Goal: Check status: Check status

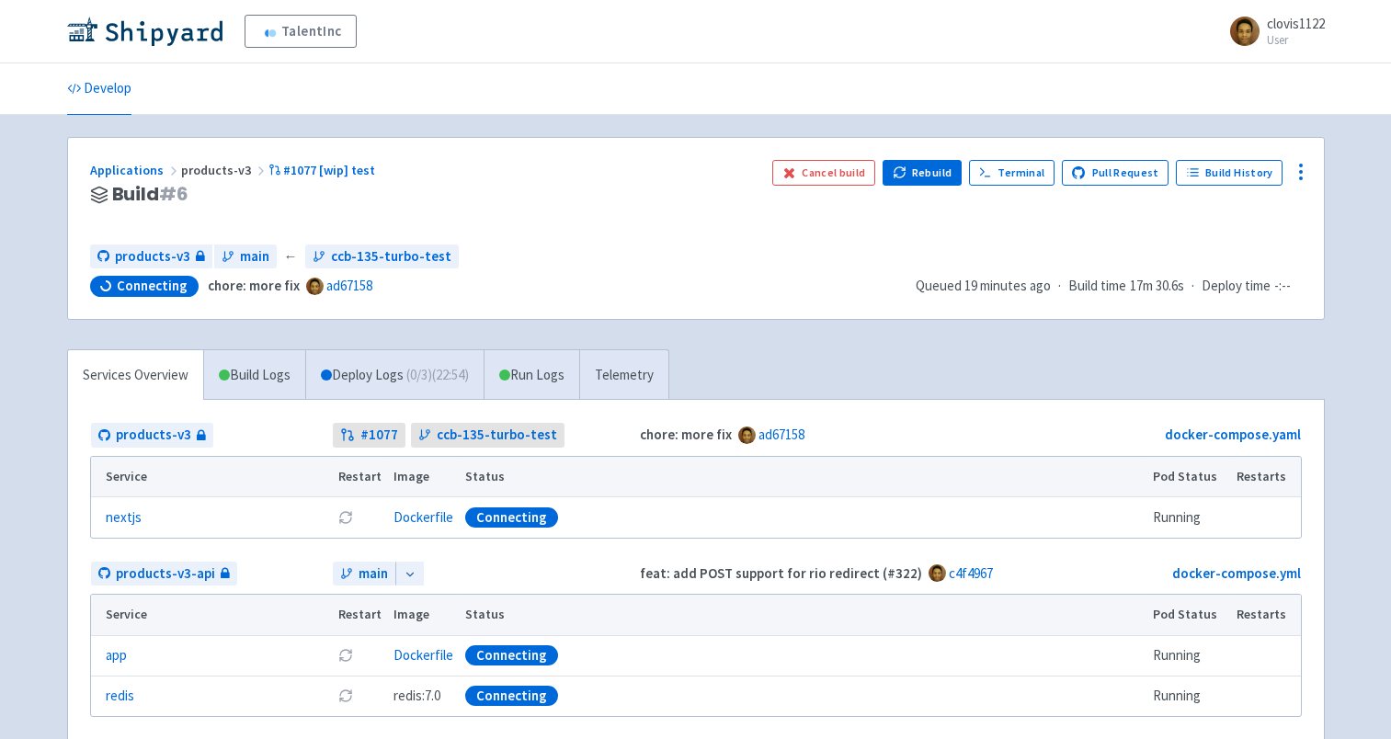
scroll to position [92, 0]
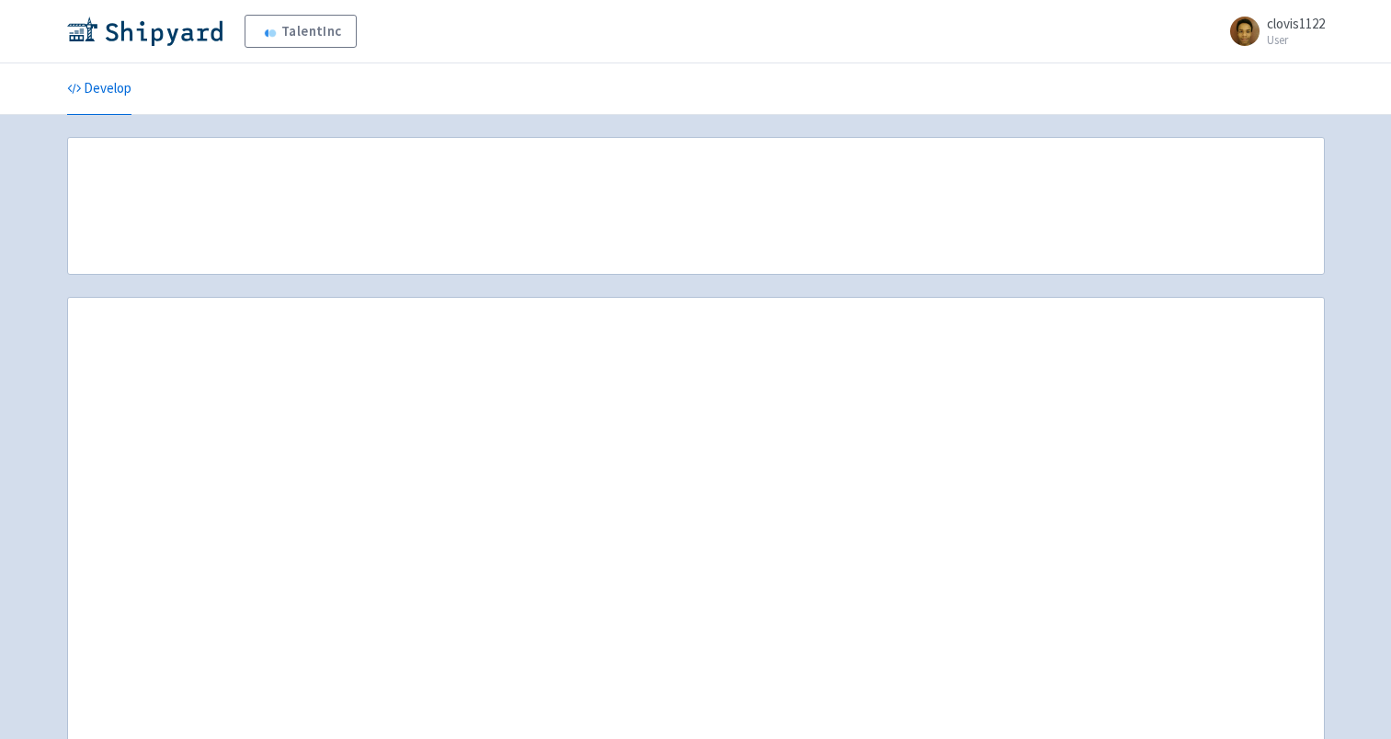
scroll to position [92, 0]
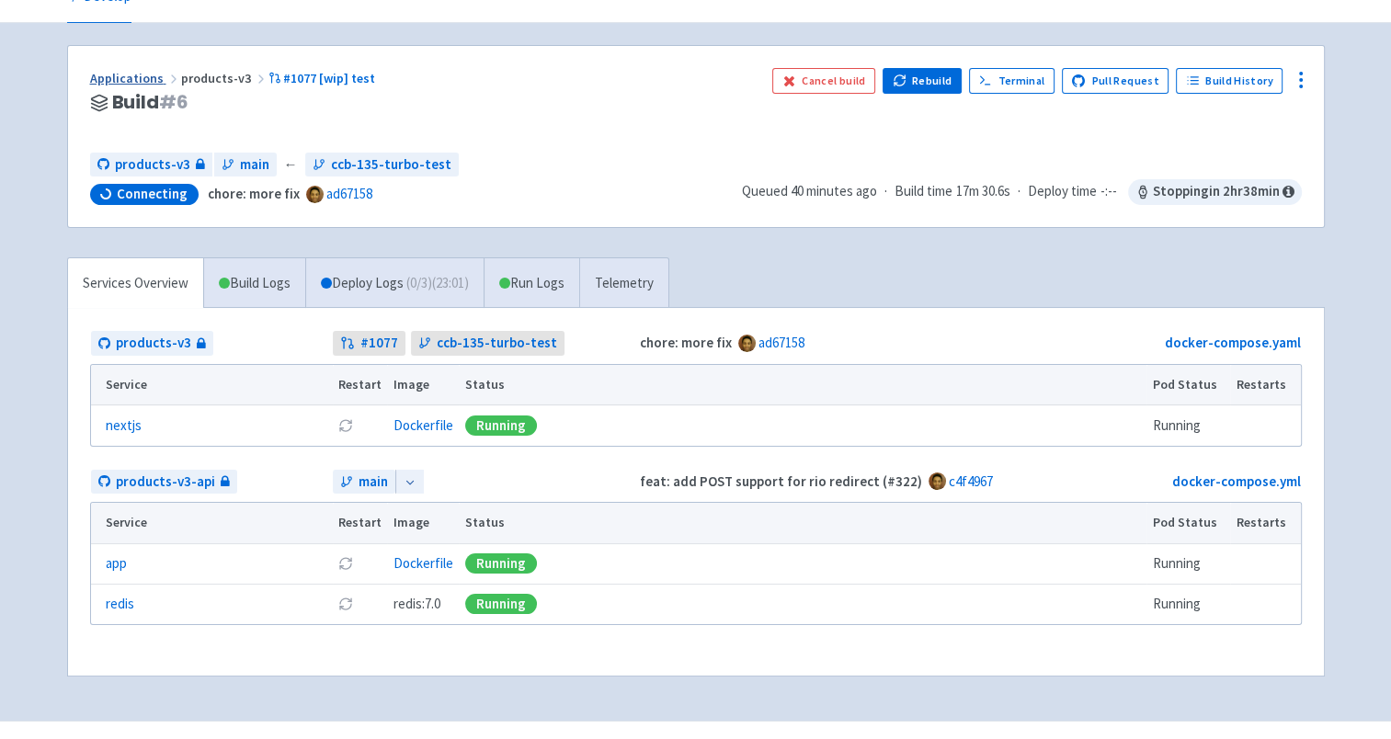
click at [118, 79] on link "Applications" at bounding box center [135, 78] width 91 height 17
click at [131, 70] on link "Applications" at bounding box center [135, 78] width 91 height 17
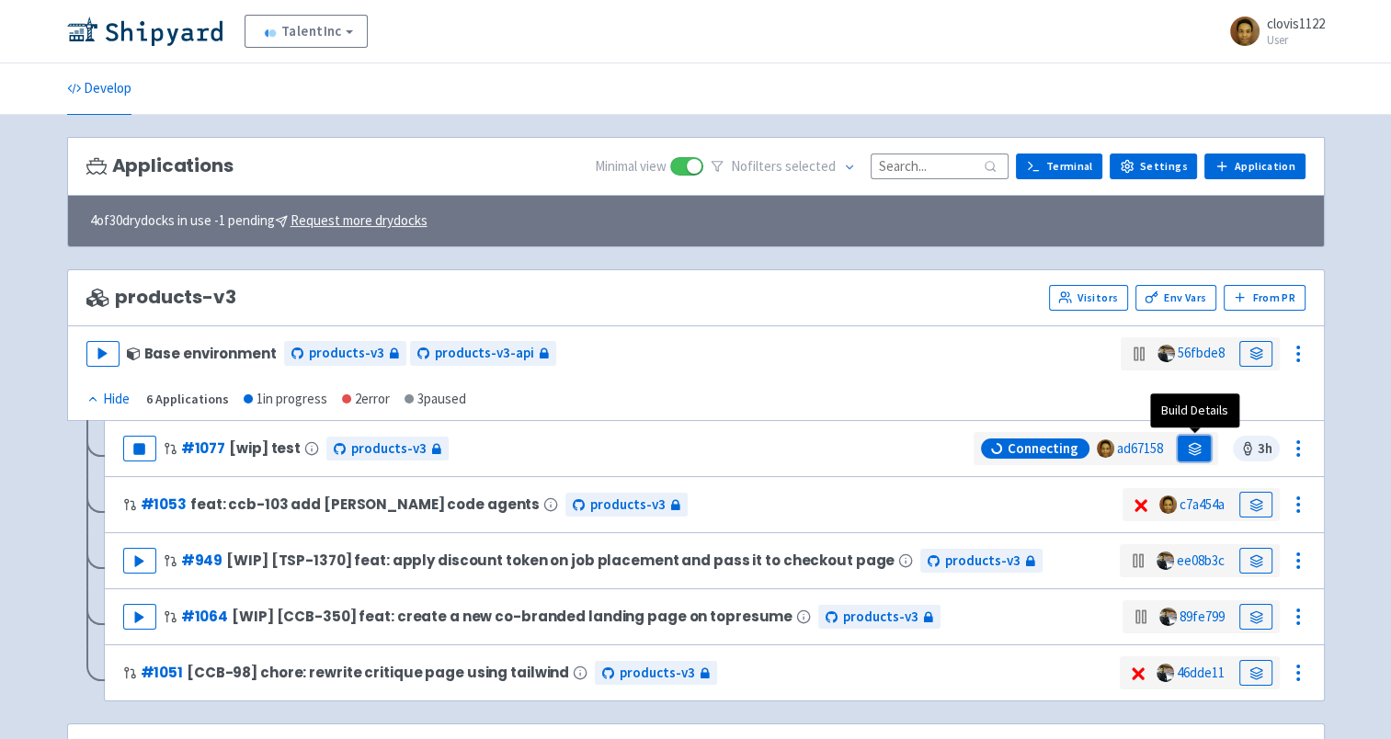
click at [1206, 446] on link at bounding box center [1193, 449] width 33 height 26
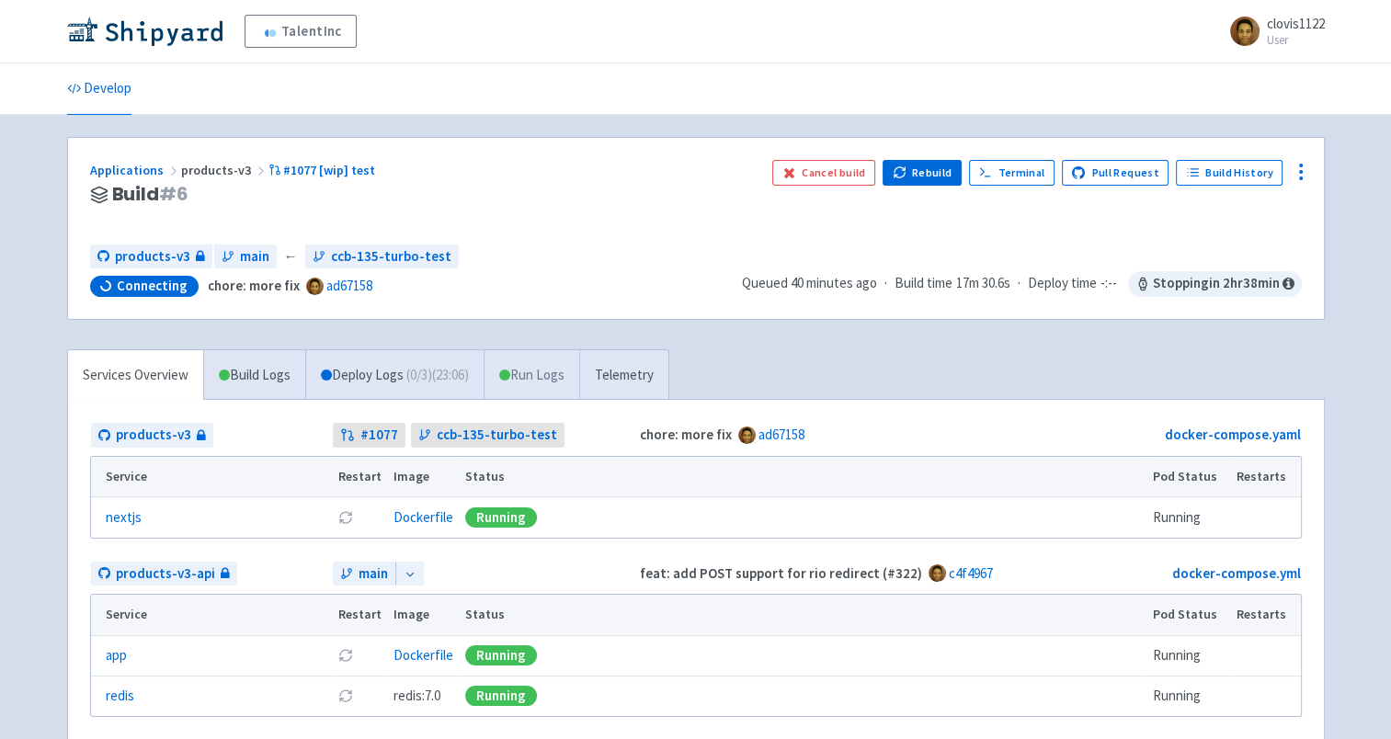
click at [543, 365] on link "Run Logs" at bounding box center [531, 375] width 96 height 51
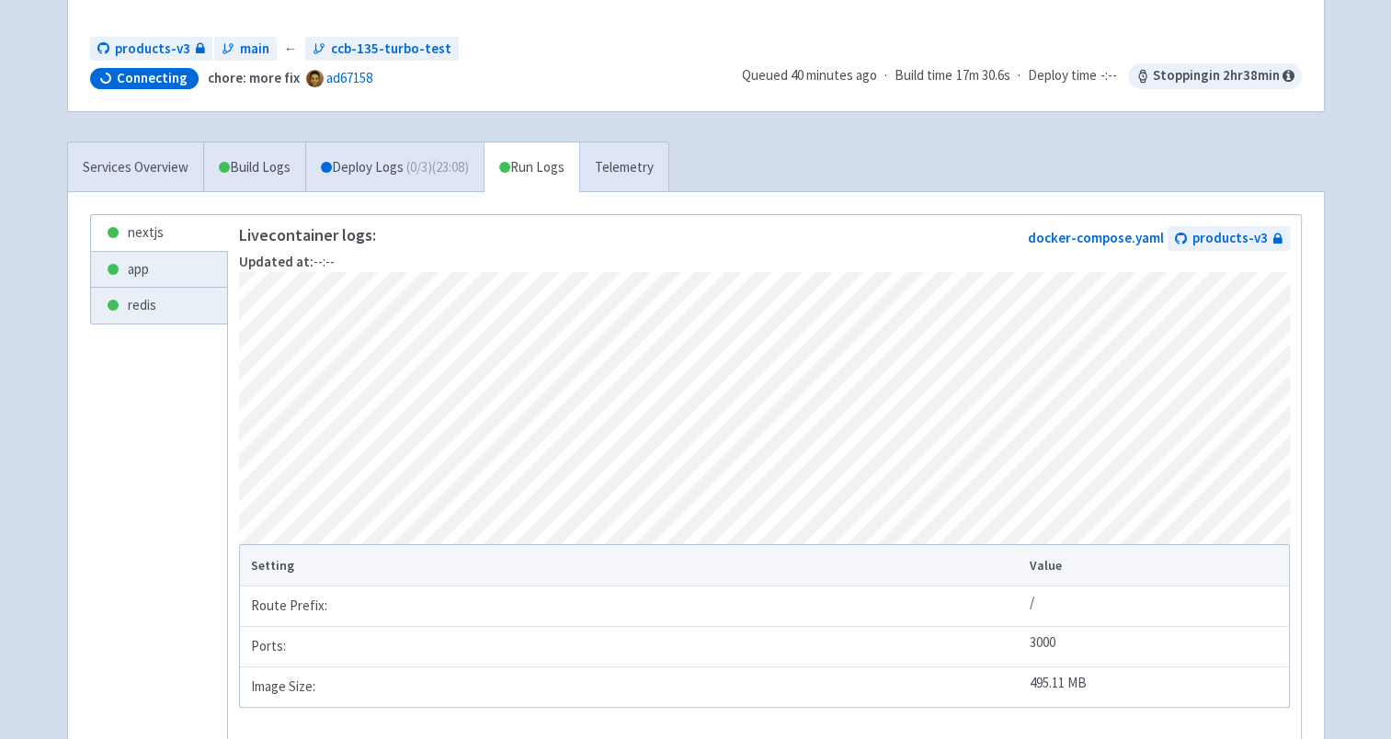
scroll to position [184, 0]
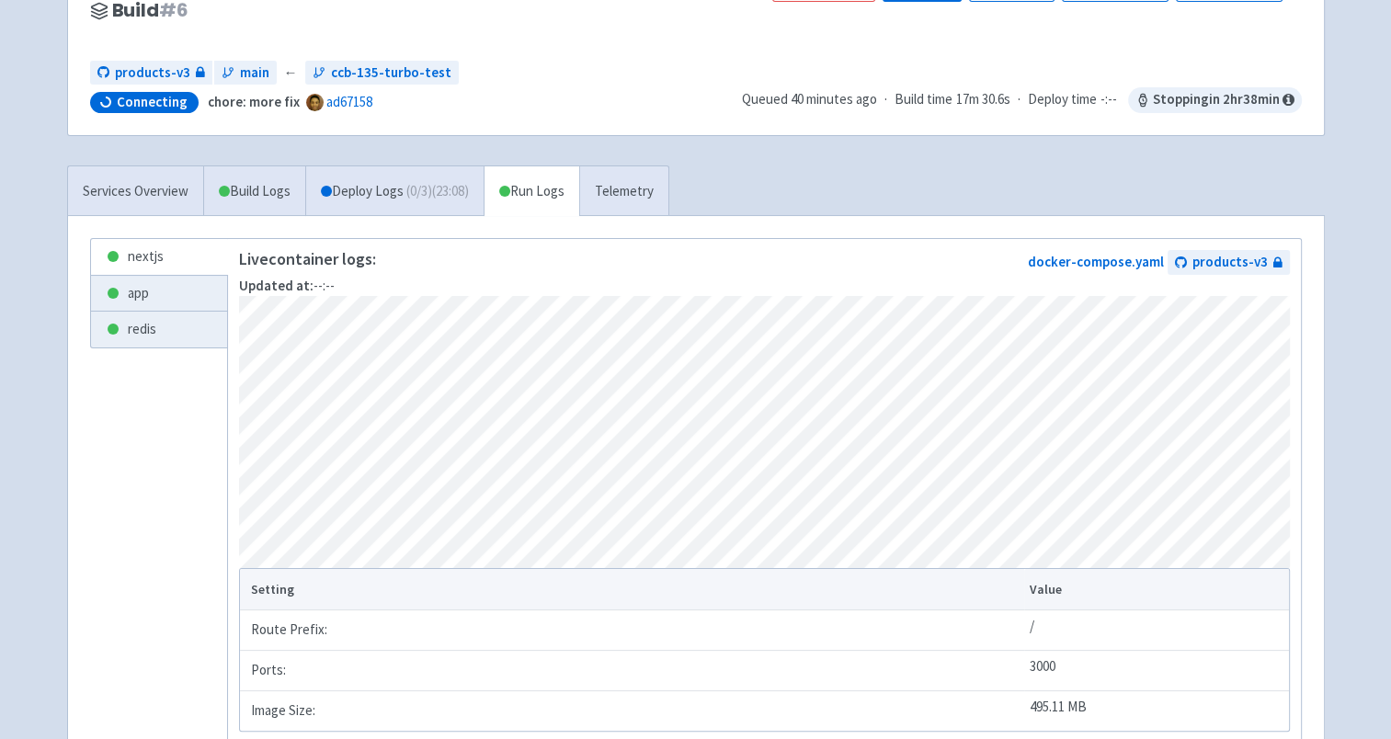
click at [161, 487] on ul "nextjs app redis" at bounding box center [159, 498] width 138 height 521
click at [176, 293] on link "app" at bounding box center [159, 294] width 136 height 36
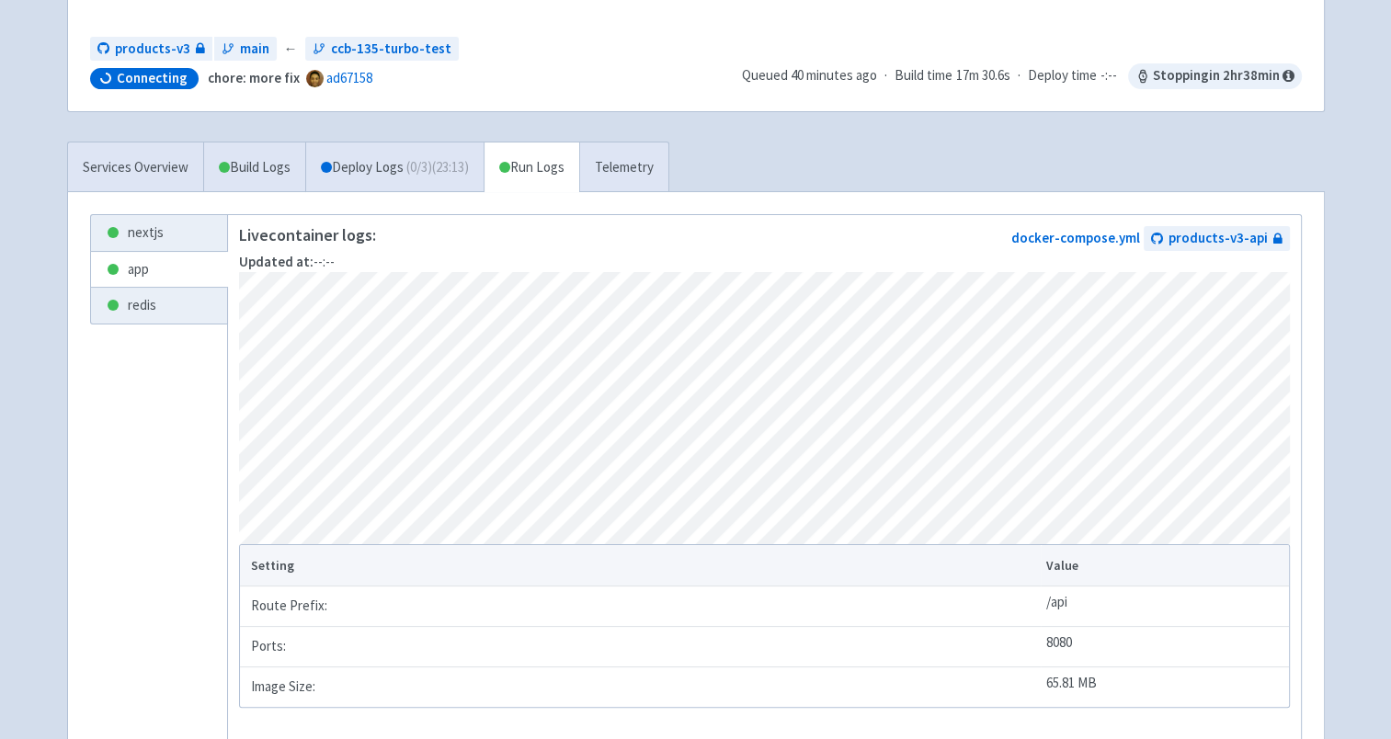
scroll to position [184, 0]
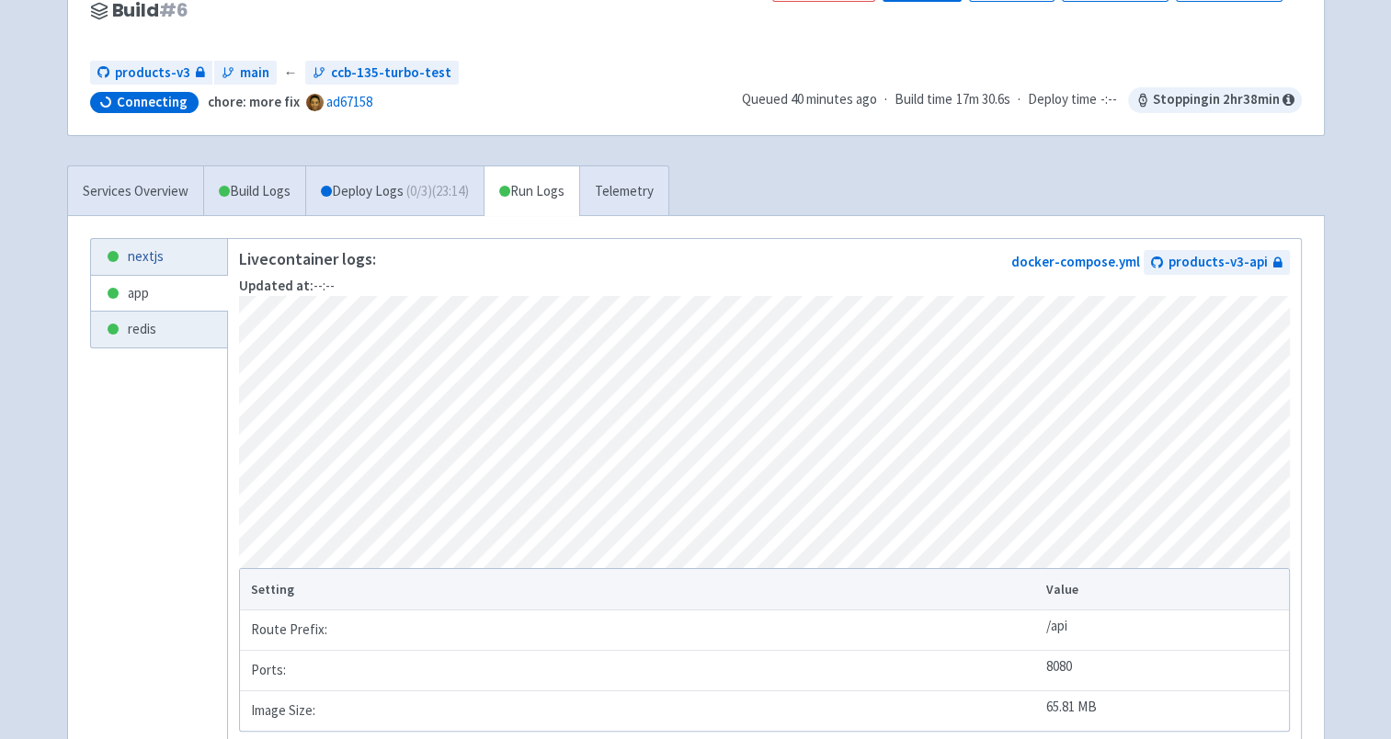
click at [156, 260] on link "nextjs" at bounding box center [159, 257] width 136 height 36
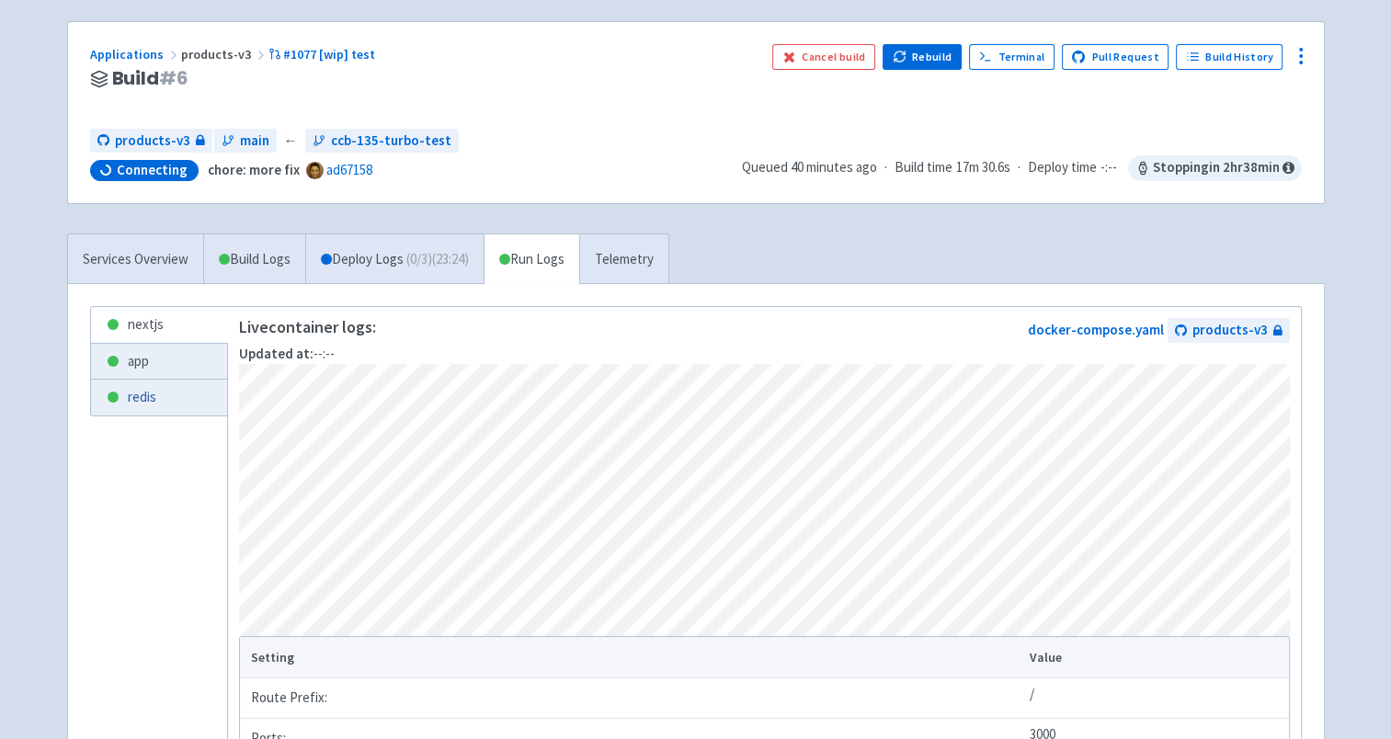
scroll to position [92, 0]
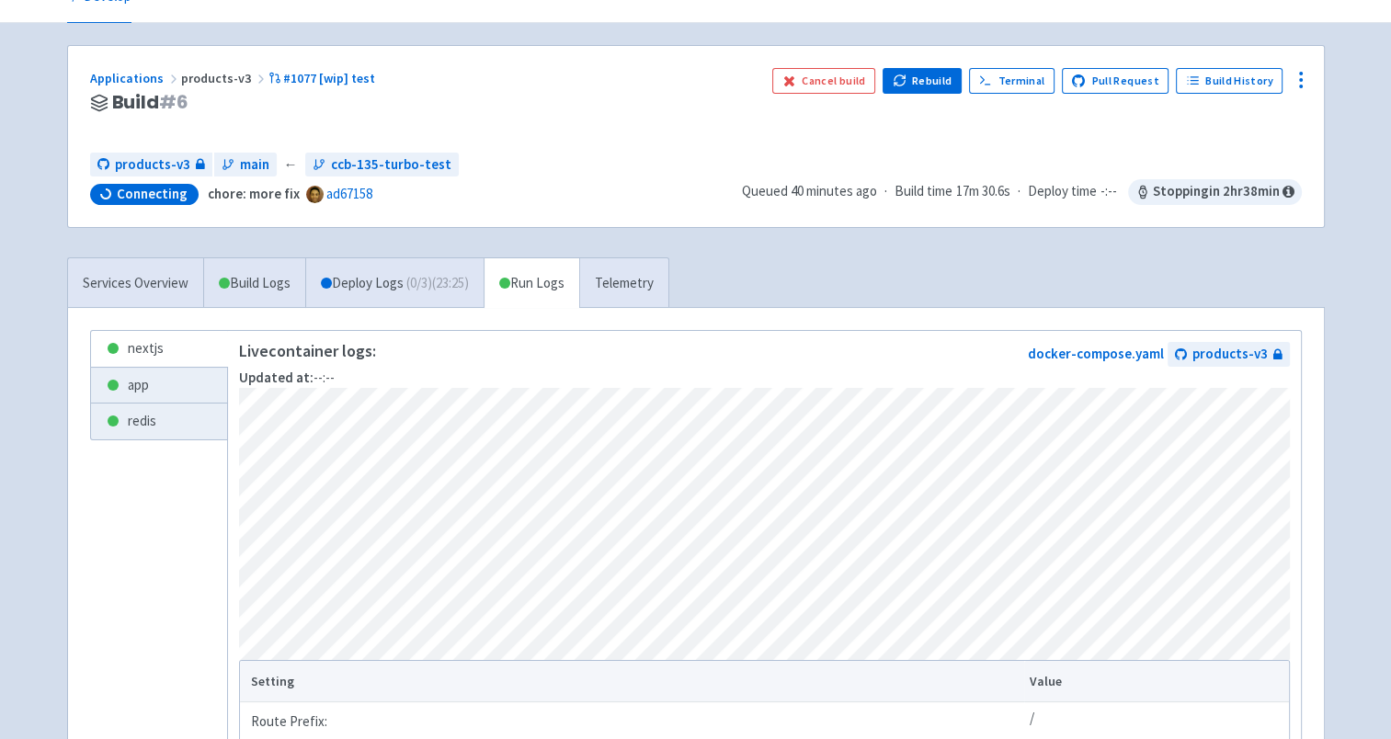
click at [173, 505] on ul "nextjs app redis" at bounding box center [159, 590] width 138 height 521
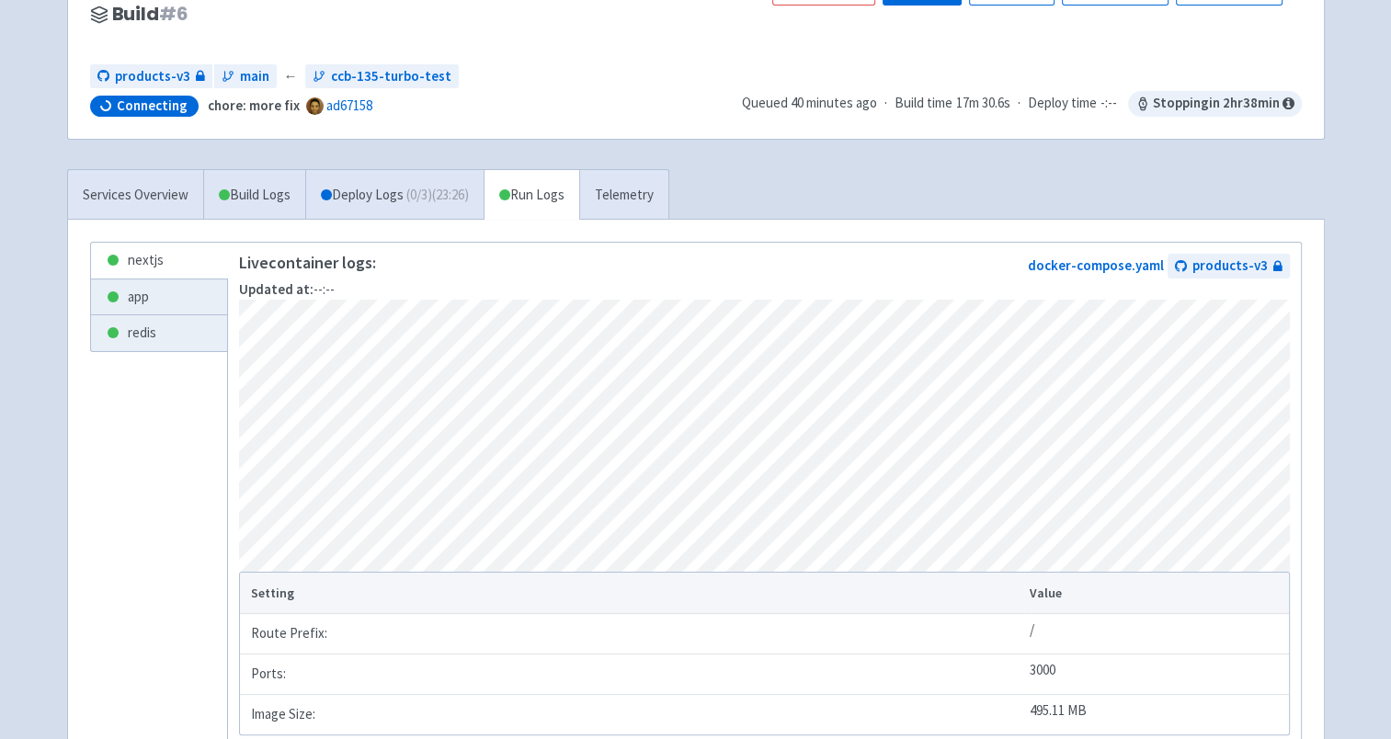
scroll to position [78, 0]
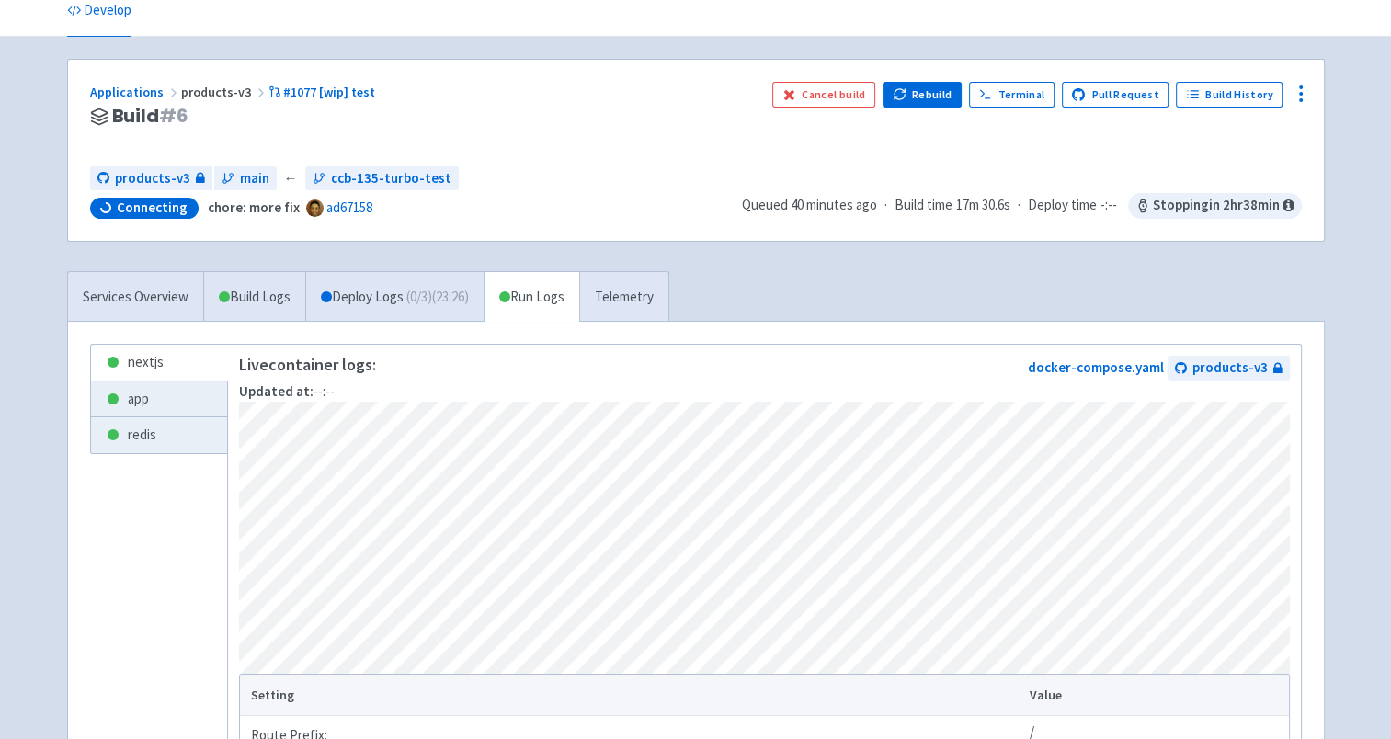
click at [160, 551] on ul "nextjs app redis" at bounding box center [159, 604] width 138 height 521
click at [1292, 95] on icon at bounding box center [1301, 94] width 22 height 22
click at [735, 296] on div "Services Overview Build Logs Deploy Logs ( 0 / 3 ) (23:30) Run Logs Telemetry n…" at bounding box center [695, 594] width 1279 height 646
click at [580, 215] on span "Connecting chore: more fix ad67158" at bounding box center [408, 208] width 637 height 21
click at [404, 284] on link "Deploy Logs ( 0 / 3 ) (23:33)" at bounding box center [394, 297] width 178 height 51
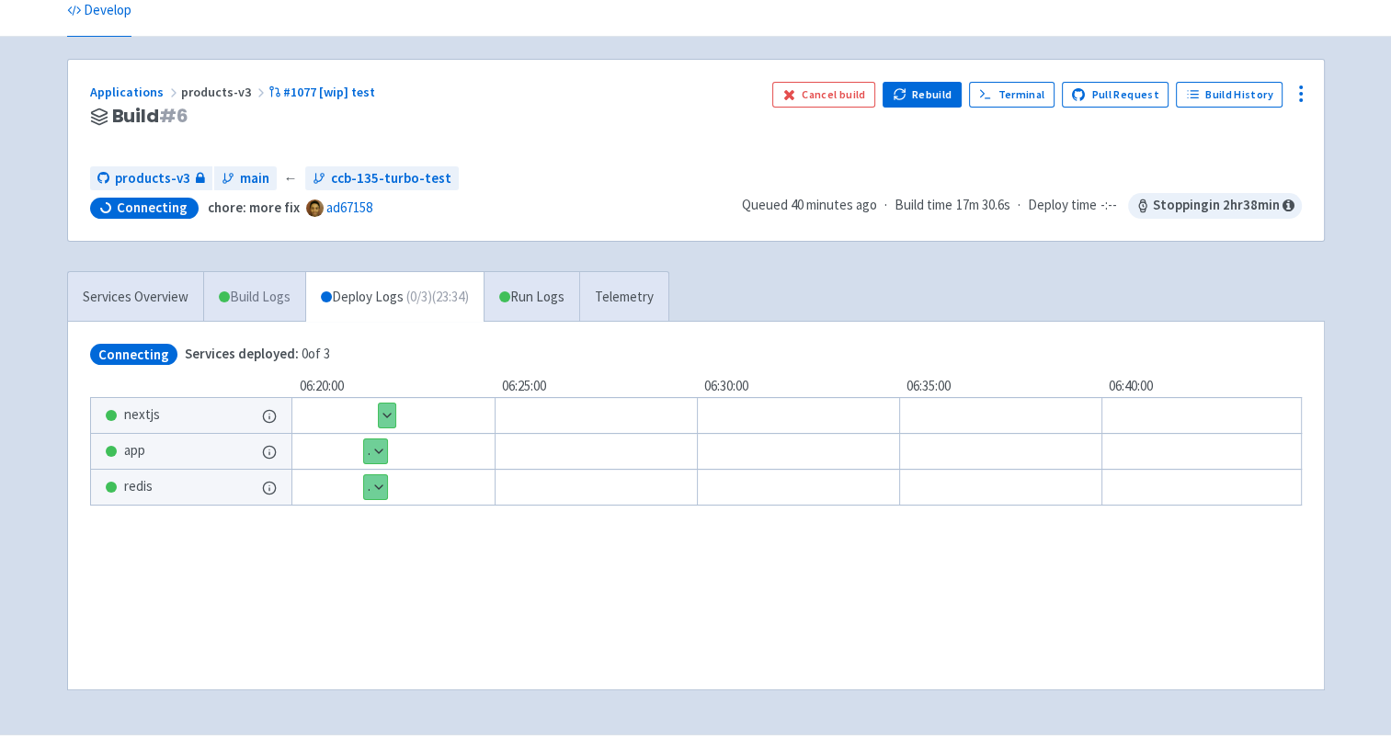
click at [219, 305] on link "Build Logs" at bounding box center [254, 297] width 101 height 51
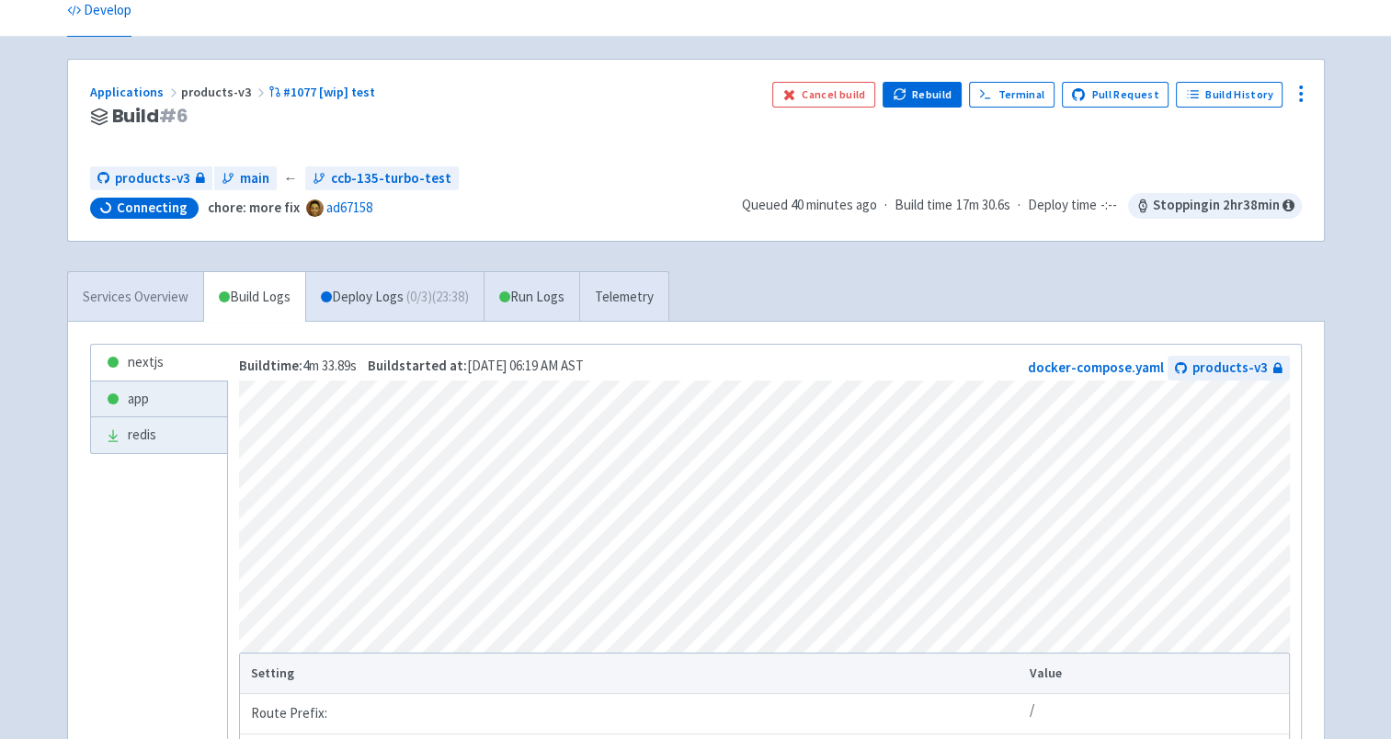
click at [184, 298] on link "Services Overview" at bounding box center [135, 297] width 135 height 51
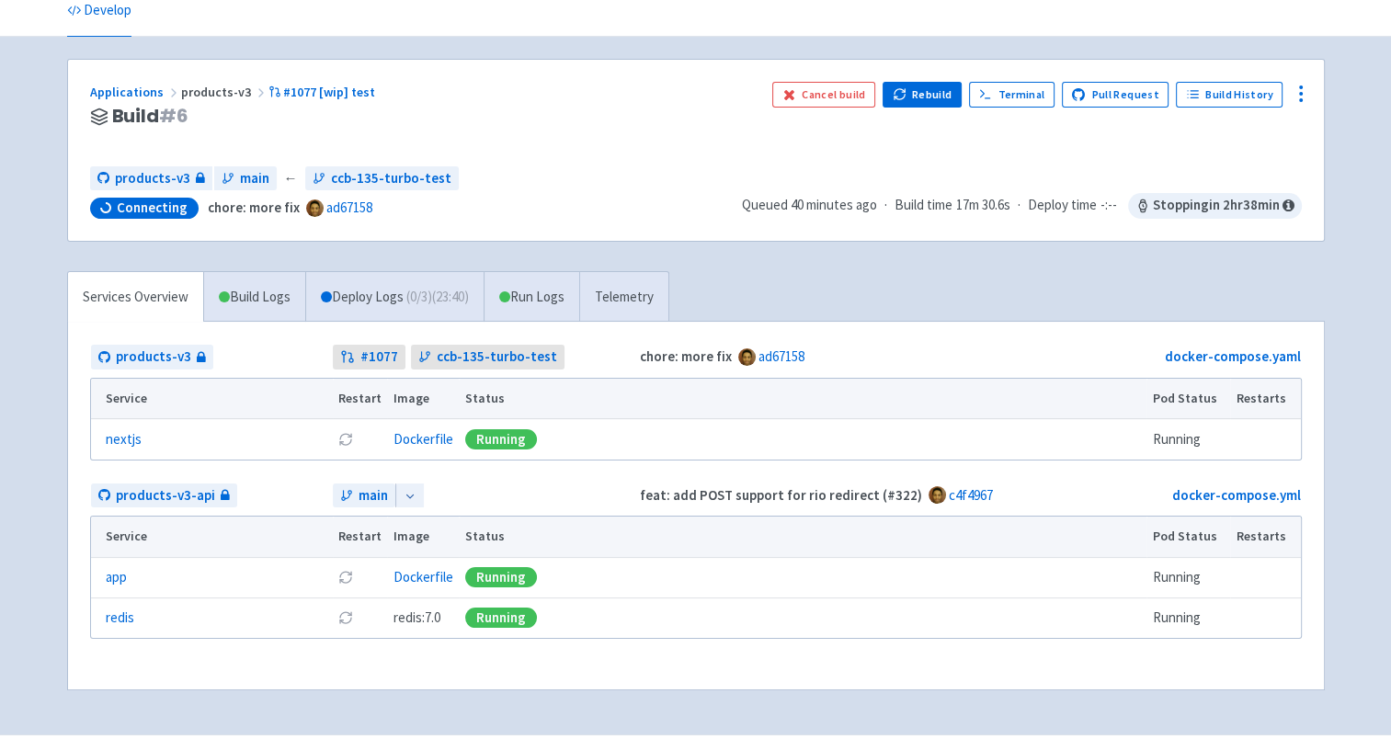
click at [0, 394] on html "TalentInc clovis1122 User Profile Sign out Develop #" at bounding box center [695, 291] width 1391 height 739
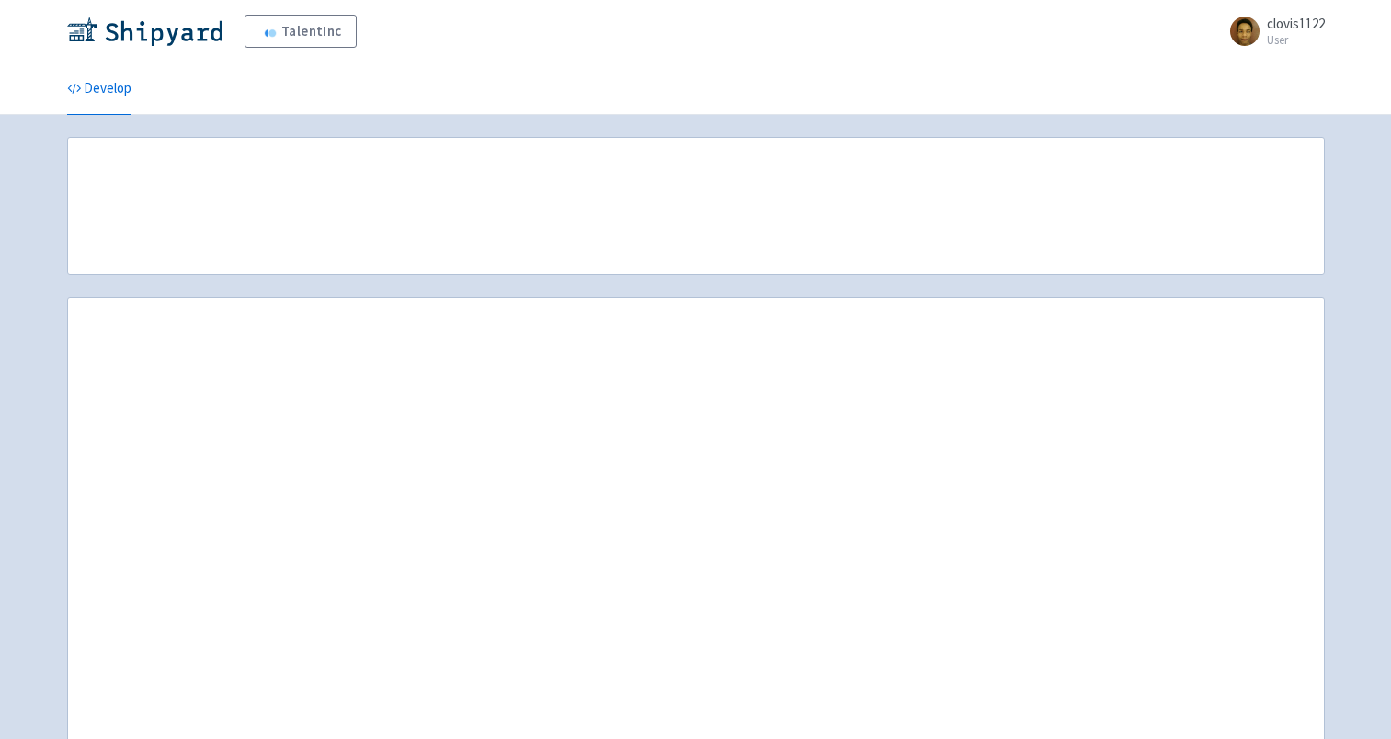
scroll to position [78, 0]
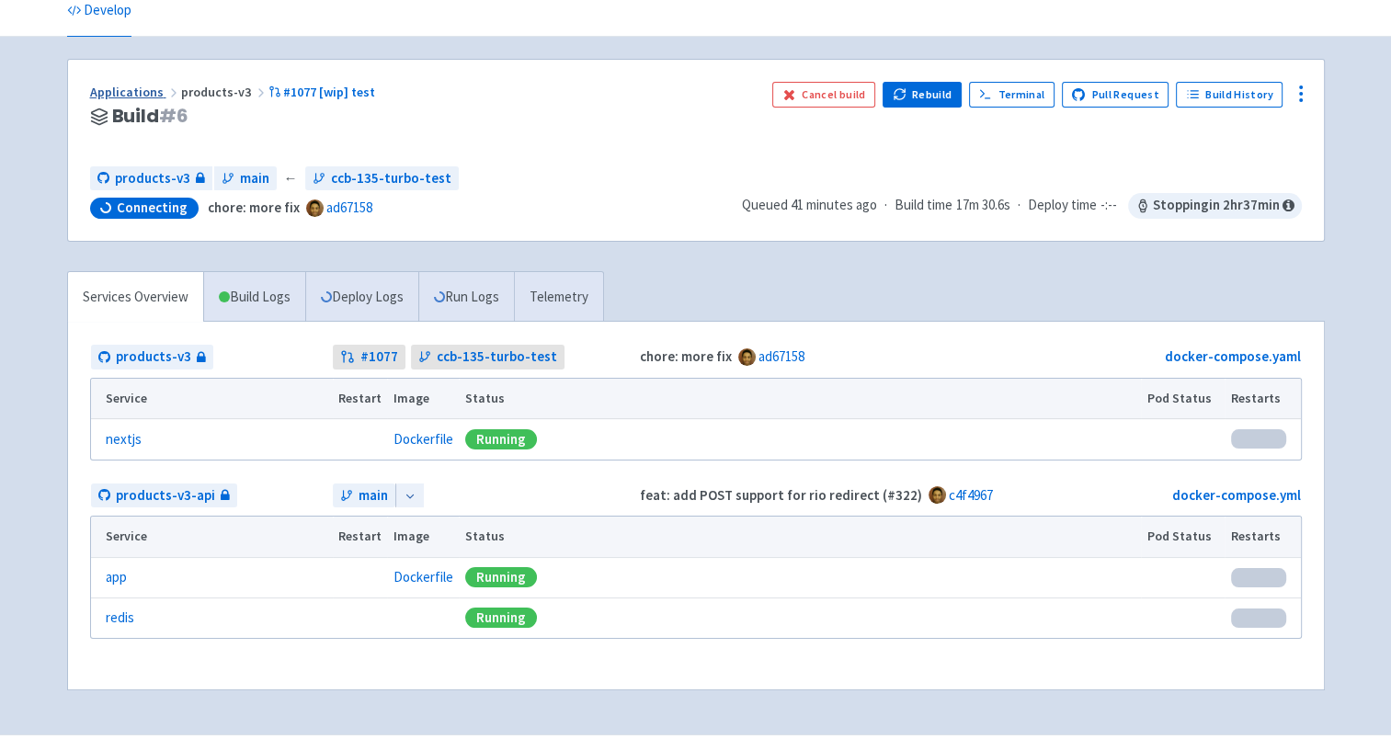
click at [123, 85] on link "Applications" at bounding box center [135, 92] width 91 height 17
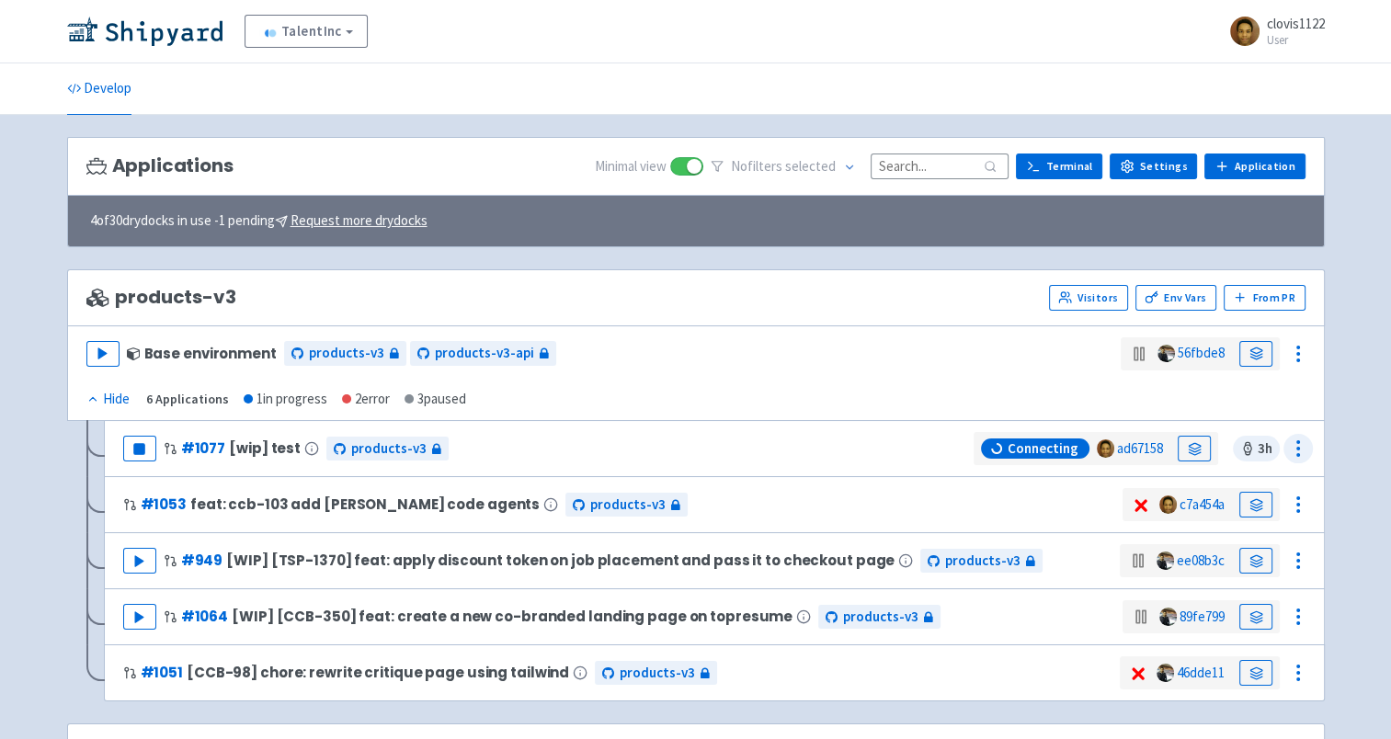
click at [1292, 449] on icon at bounding box center [1298, 449] width 22 height 22
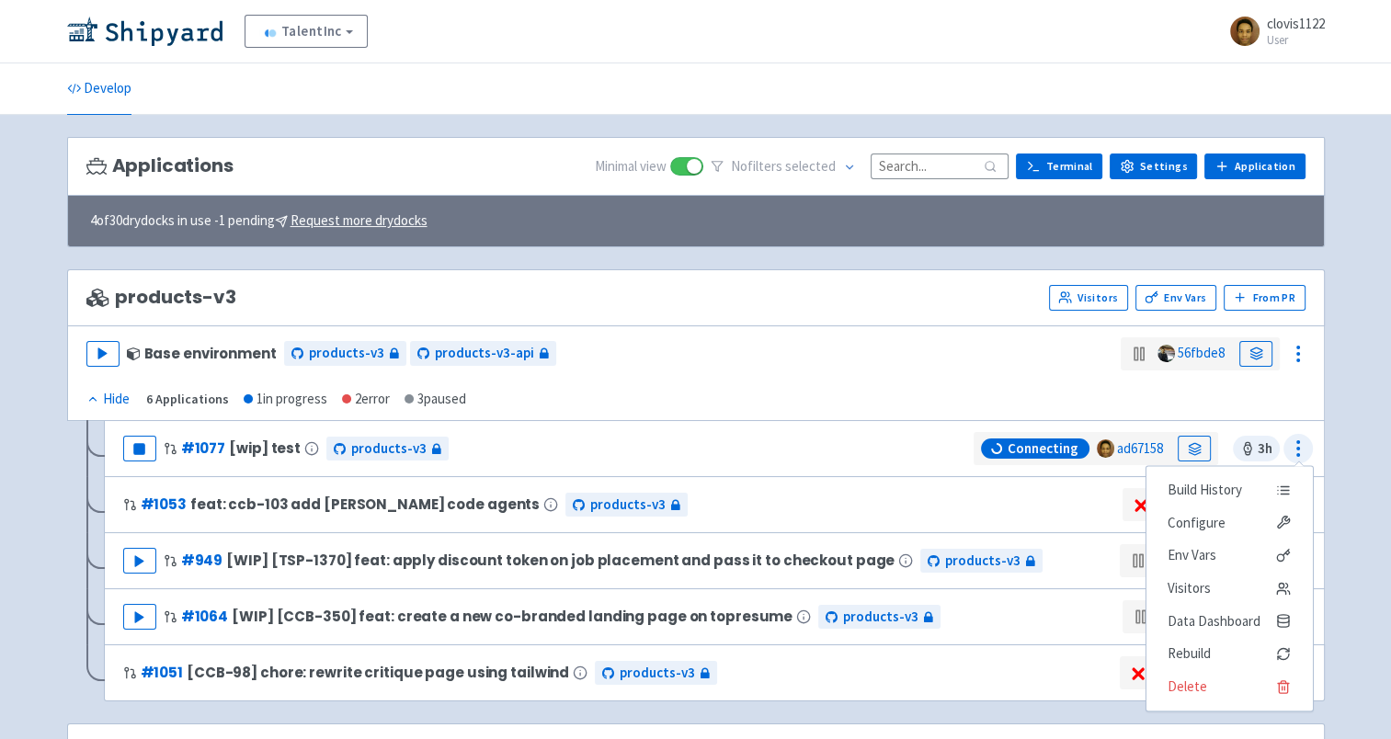
click at [1292, 449] on icon at bounding box center [1298, 449] width 22 height 22
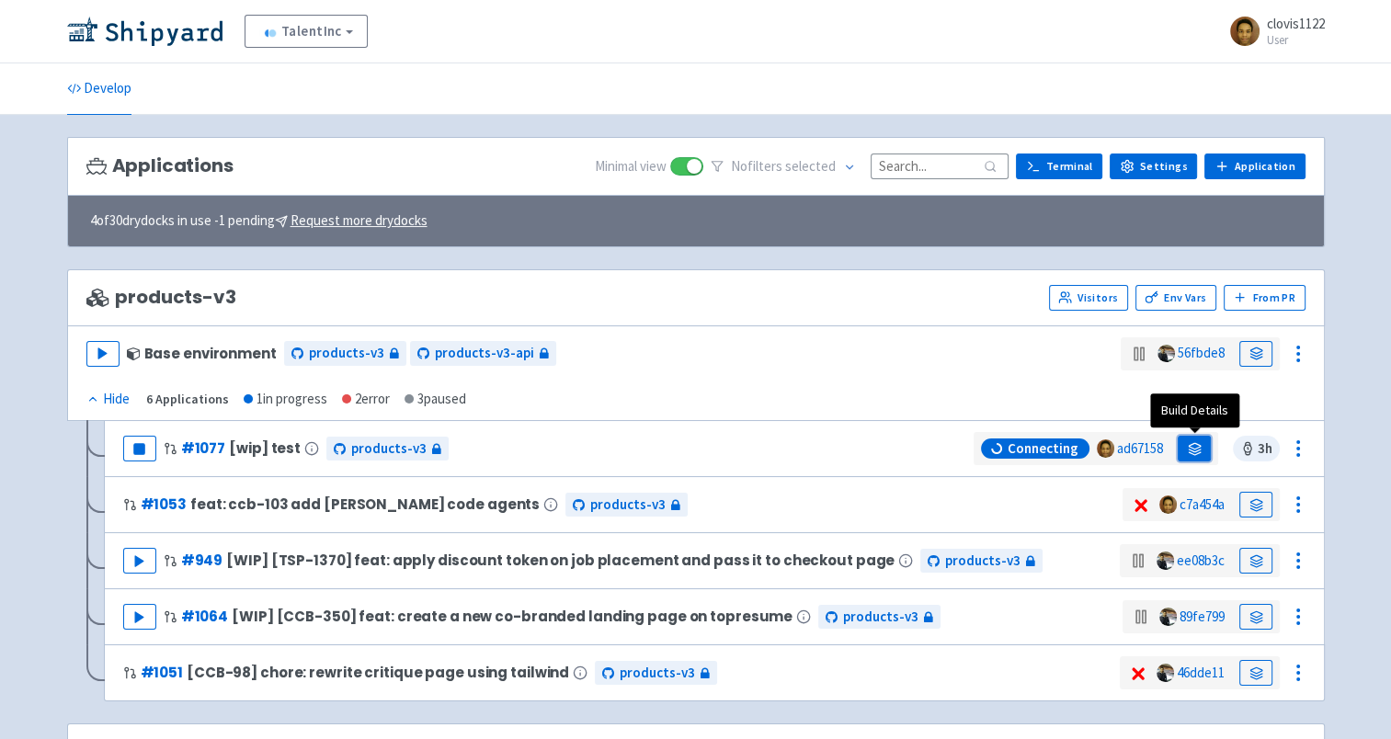
click at [1199, 444] on icon at bounding box center [1194, 446] width 12 height 6
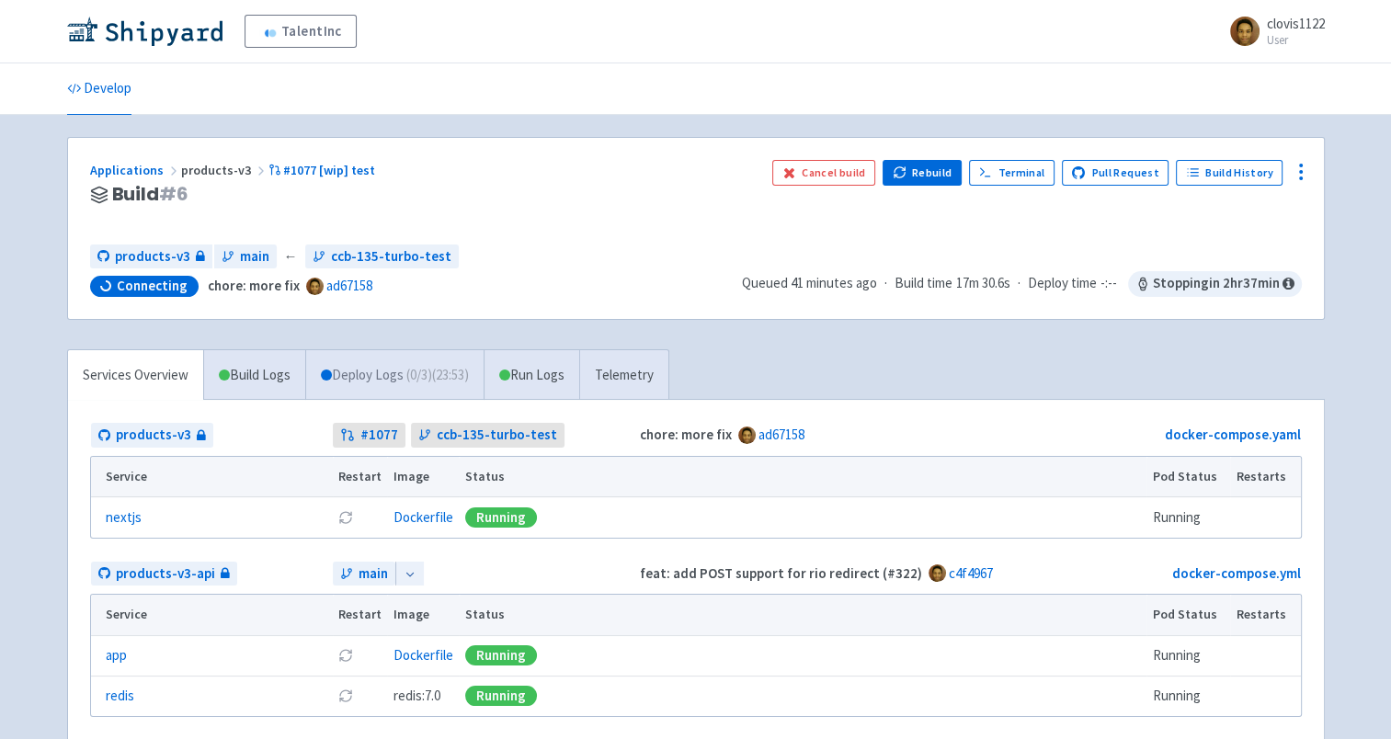
click at [372, 379] on link "Deploy Logs ( 0 / 3 ) (23:53)" at bounding box center [394, 375] width 178 height 51
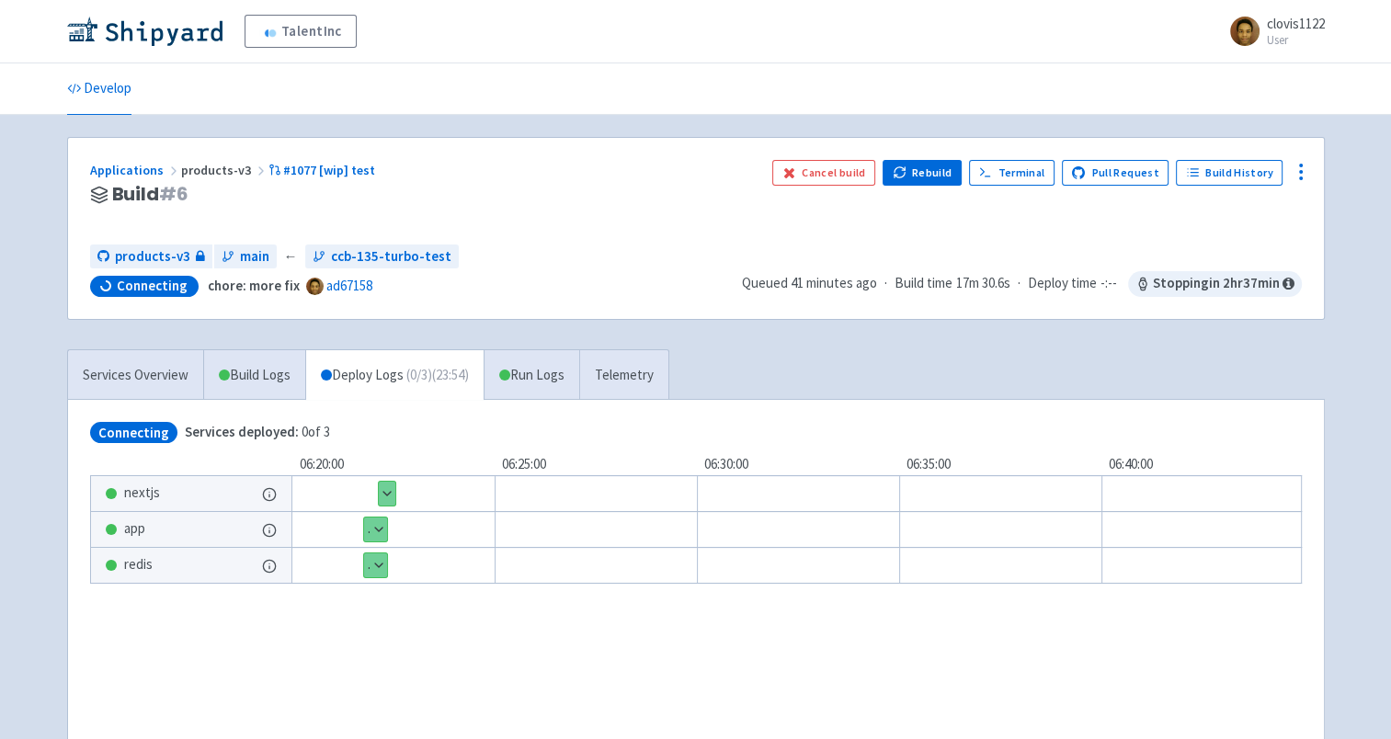
click at [388, 496] on button "Show details" at bounding box center [387, 494] width 17 height 24
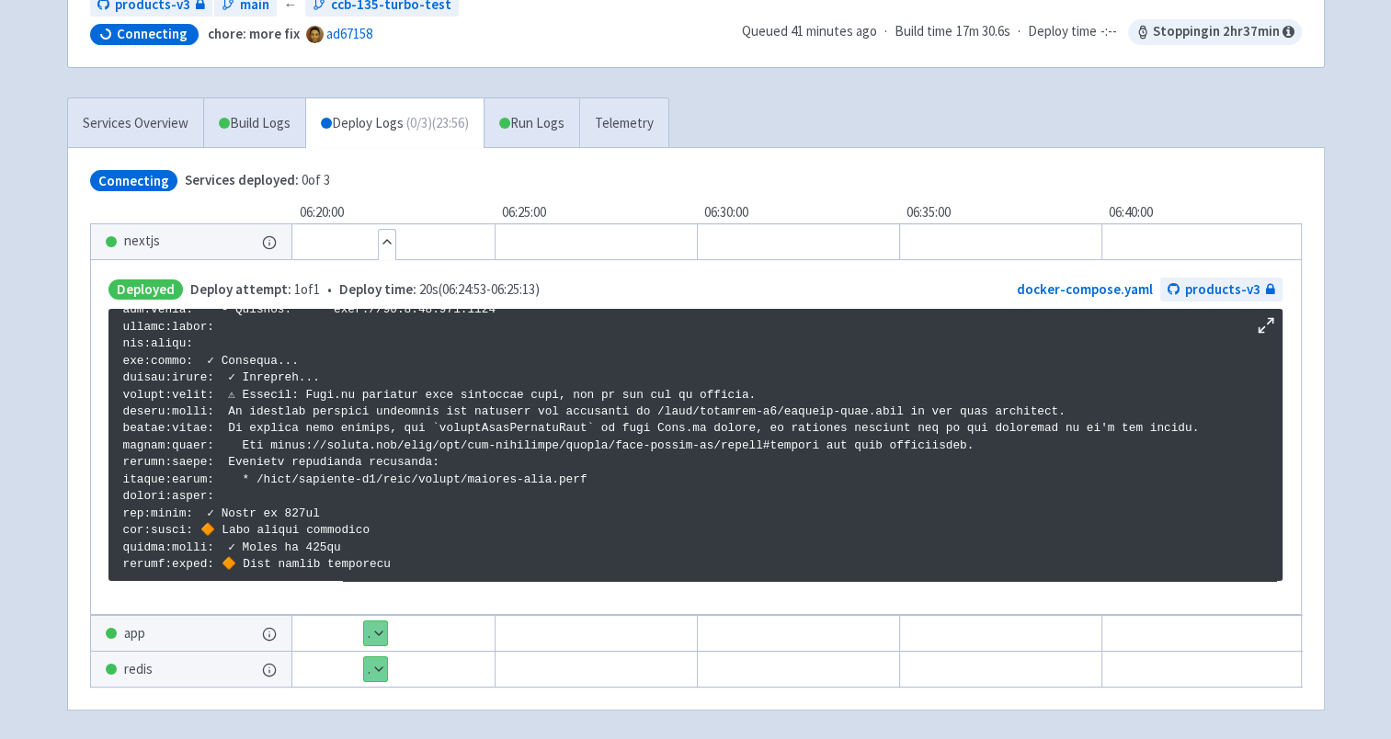
scroll to position [235, 0]
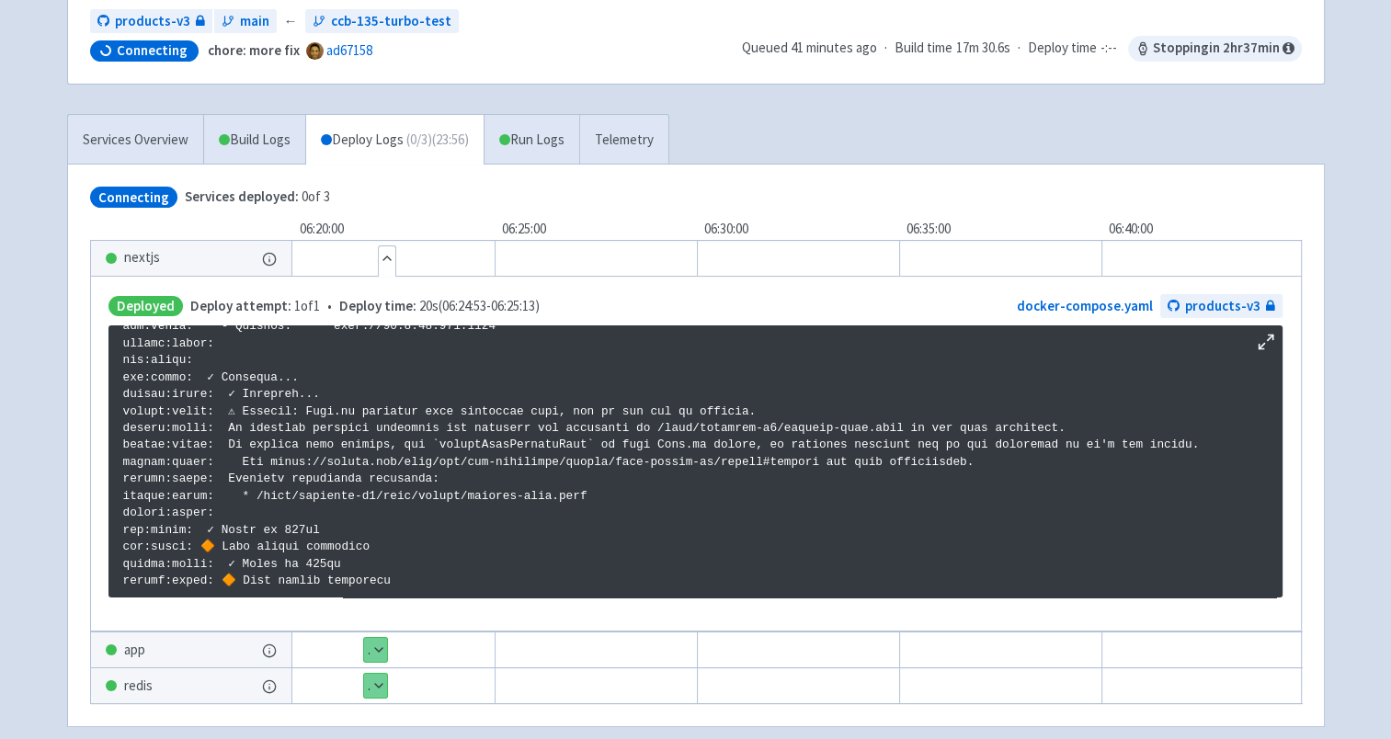
click at [49, 556] on div "TalentInc clovis1122 User Profile Sign out Develop #" at bounding box center [695, 268] width 1391 height 1006
click at [552, 141] on link "Run Logs" at bounding box center [531, 140] width 96 height 51
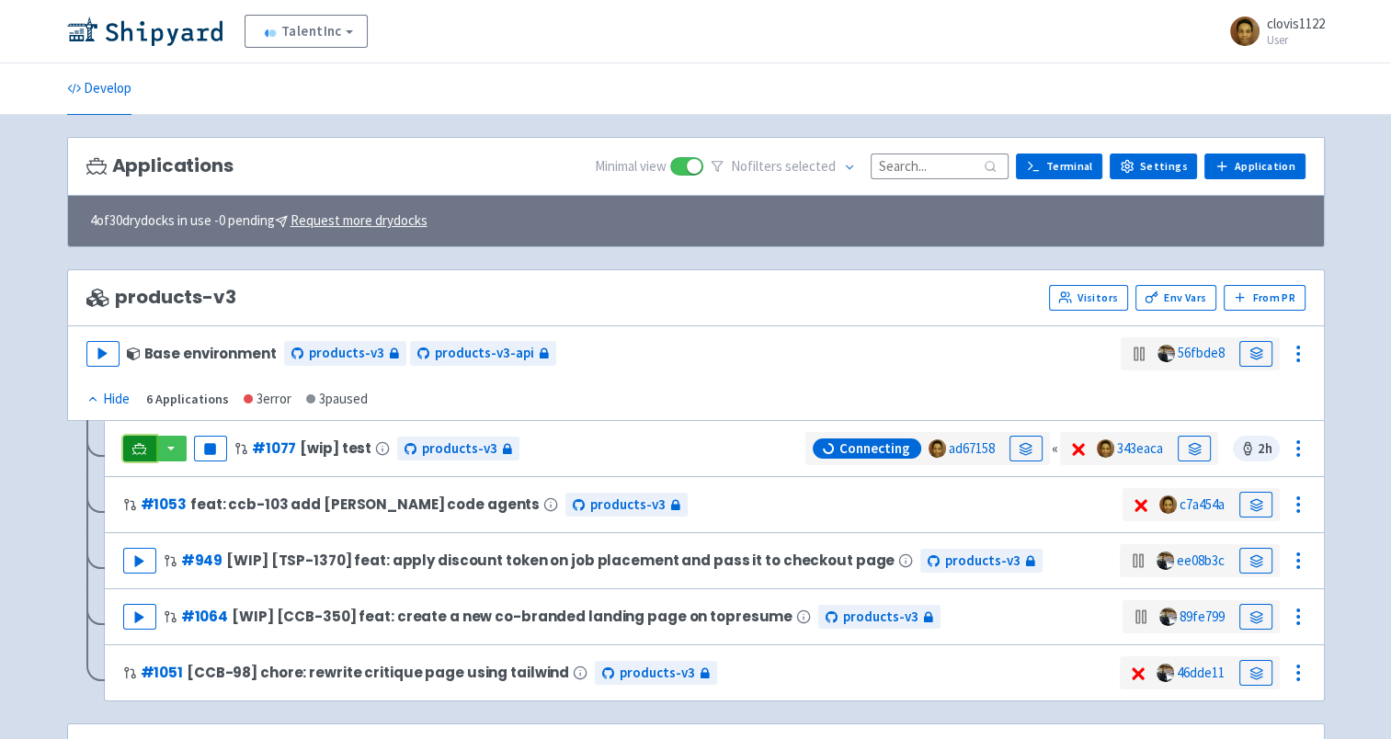
click at [127, 454] on link at bounding box center [139, 449] width 33 height 26
